Goal: Task Accomplishment & Management: Manage account settings

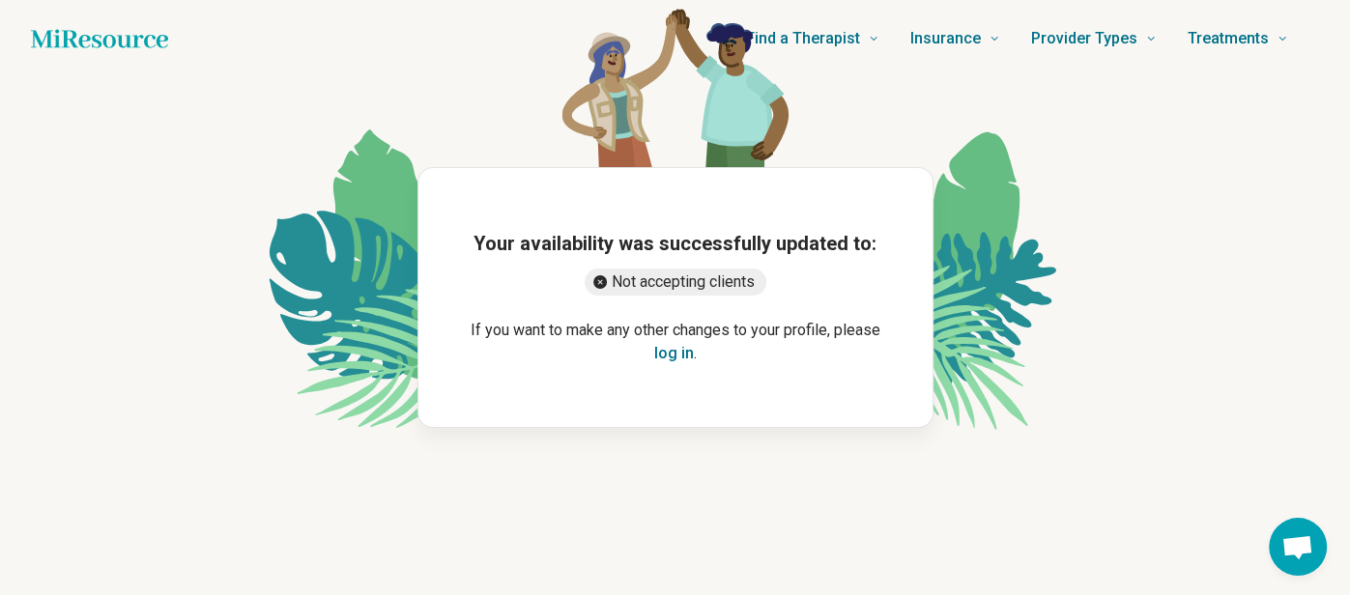
click at [681, 355] on button "log in" at bounding box center [674, 353] width 40 height 23
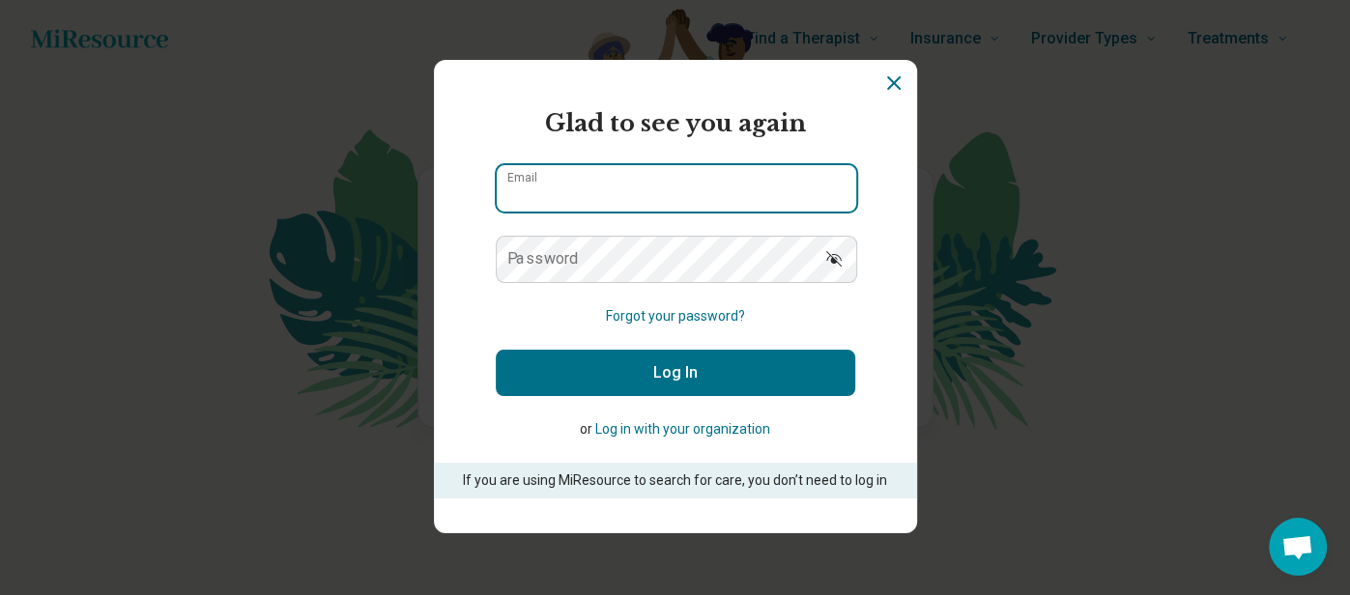
type input "**********"
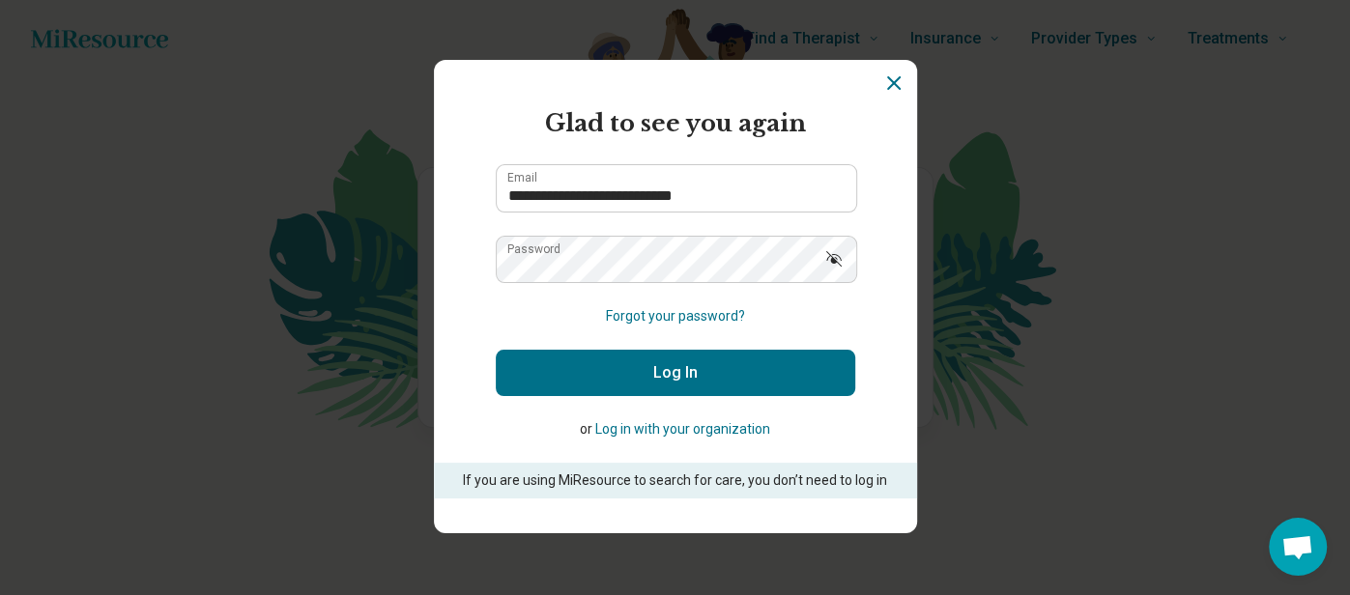
click at [651, 372] on button "Log In" at bounding box center [675, 373] width 359 height 46
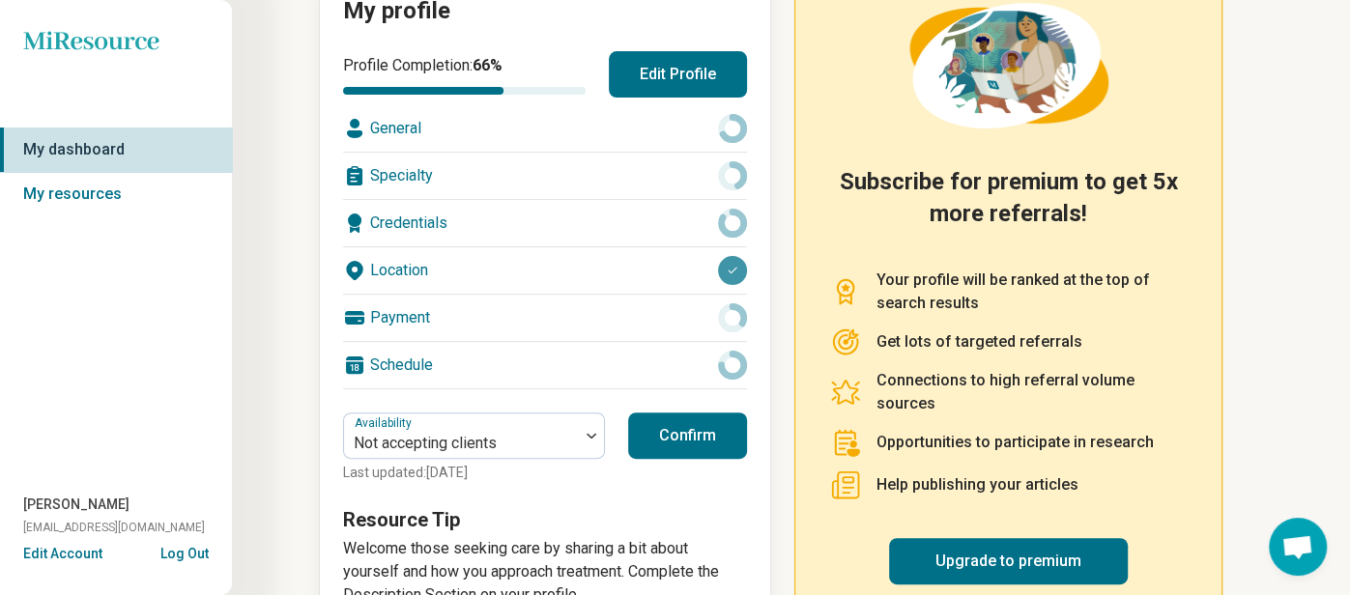
scroll to position [257, 0]
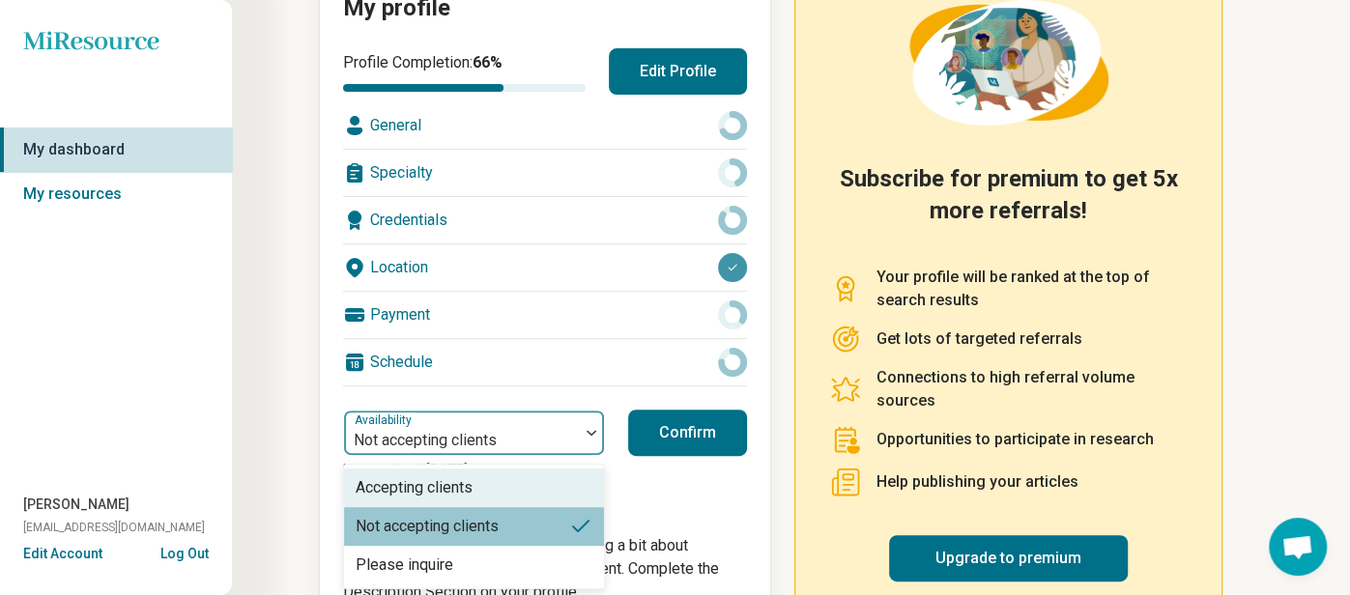
click at [590, 425] on div at bounding box center [591, 433] width 25 height 44
click at [554, 477] on div "Accepting clients" at bounding box center [474, 488] width 260 height 39
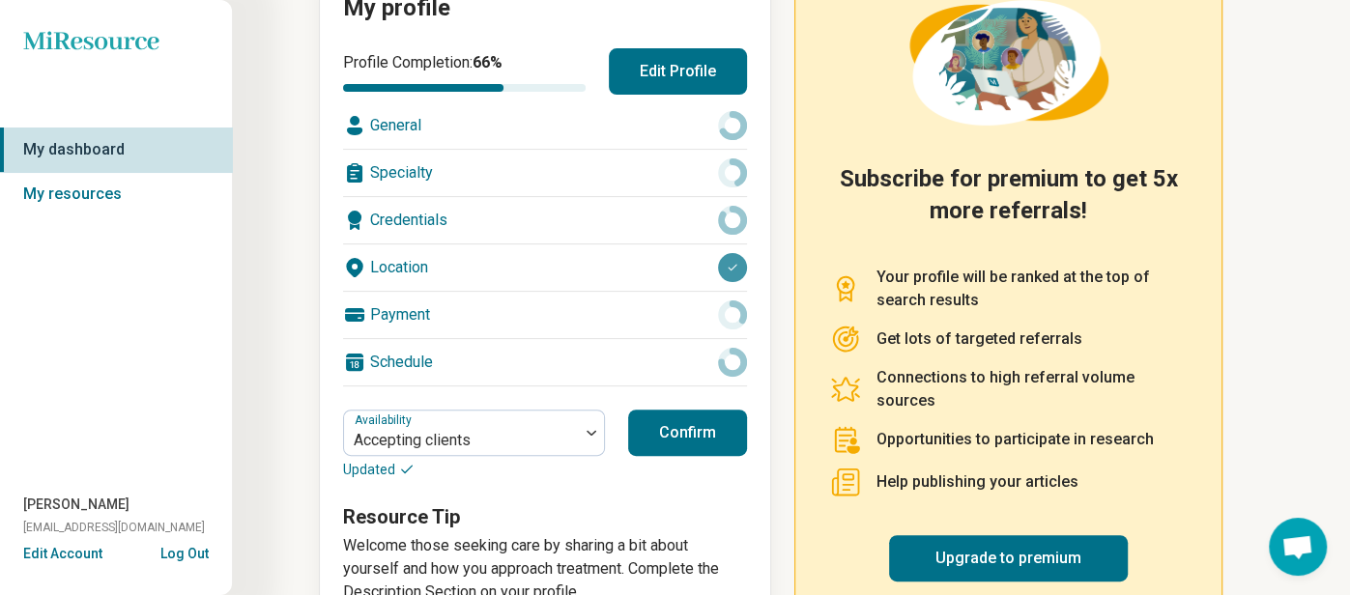
click at [649, 437] on button "Confirm" at bounding box center [687, 433] width 119 height 46
click at [650, 442] on button "Confirm" at bounding box center [687, 433] width 119 height 46
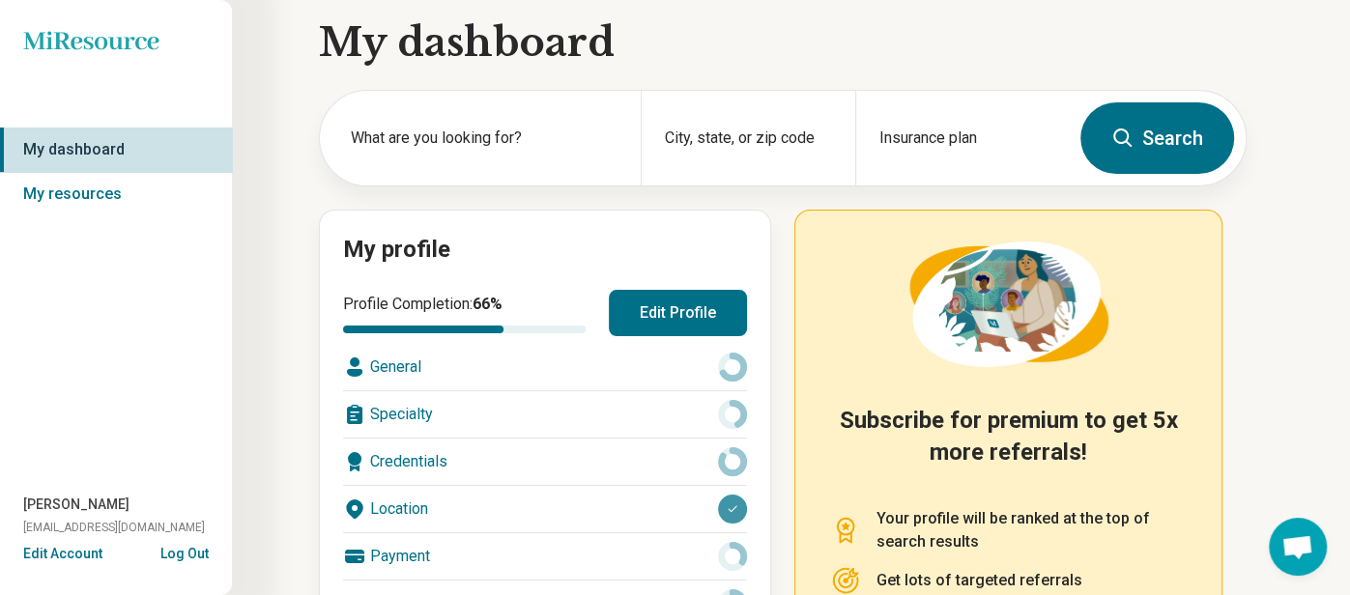
scroll to position [0, 0]
